Goal: Information Seeking & Learning: Learn about a topic

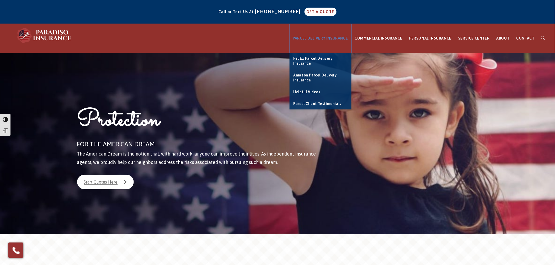
click at [322, 36] on span "PARCEL DELIVERY INSURANCE" at bounding box center [320, 38] width 55 height 4
click at [320, 39] on span "PARCEL DELIVERY INSURANCE" at bounding box center [320, 38] width 55 height 4
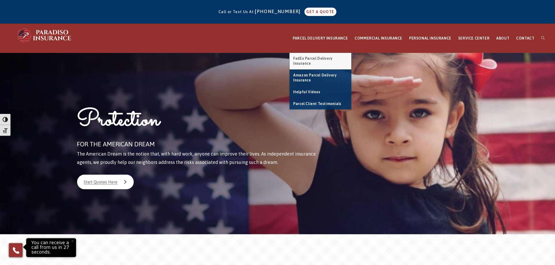
click at [322, 58] on span "FedEx Parcel Delivery Insurance" at bounding box center [312, 60] width 39 height 9
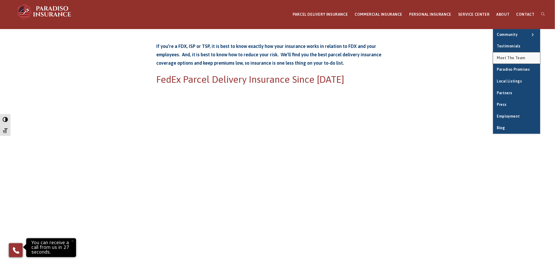
click at [511, 62] on link "Meet the Team" at bounding box center [516, 58] width 47 height 12
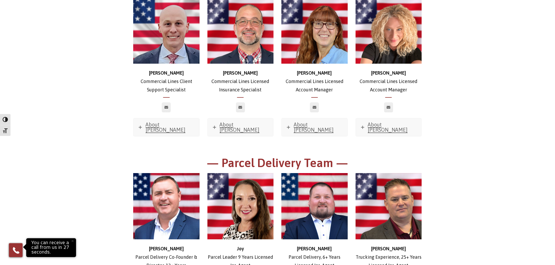
scroll to position [728, 0]
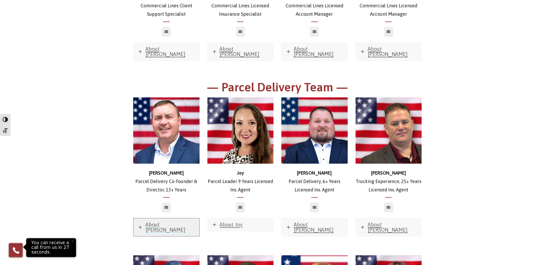
click at [164, 222] on span "About Brian" at bounding box center [166, 227] width 40 height 11
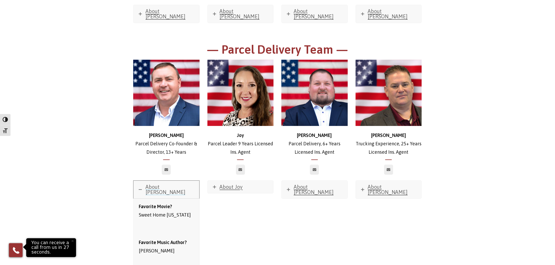
scroll to position [777, 0]
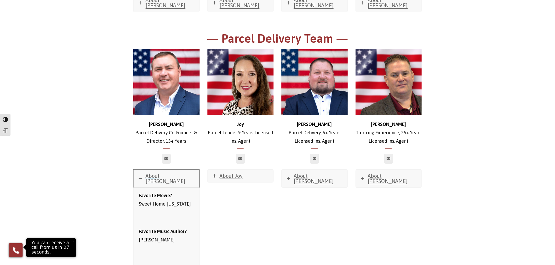
click at [166, 173] on span "About Brian" at bounding box center [166, 178] width 40 height 11
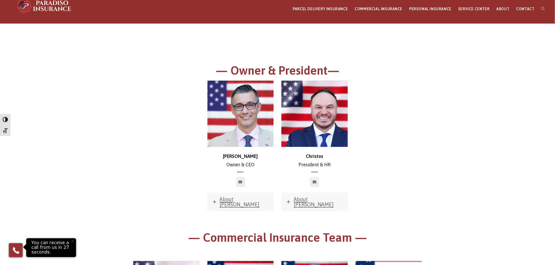
scroll to position [0, 0]
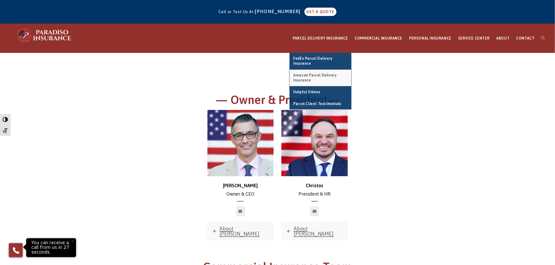
click at [320, 79] on link "Amazon Parcel Delivery Insurance" at bounding box center [320, 78] width 62 height 17
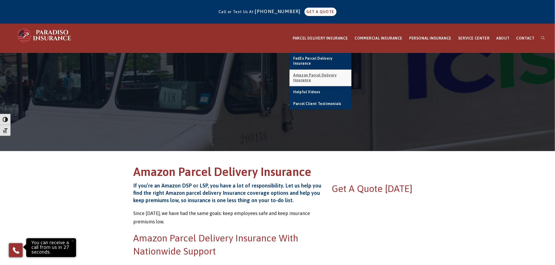
click at [319, 74] on span "Amazon Parcel Delivery Insurance" at bounding box center [314, 77] width 43 height 9
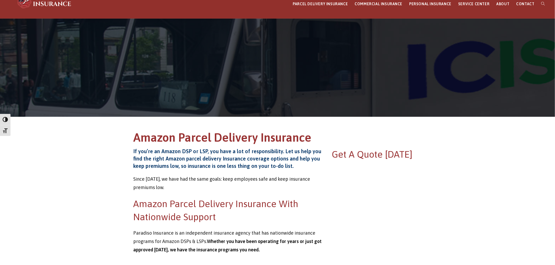
scroll to position [49, 0]
